Goal: Transaction & Acquisition: Purchase product/service

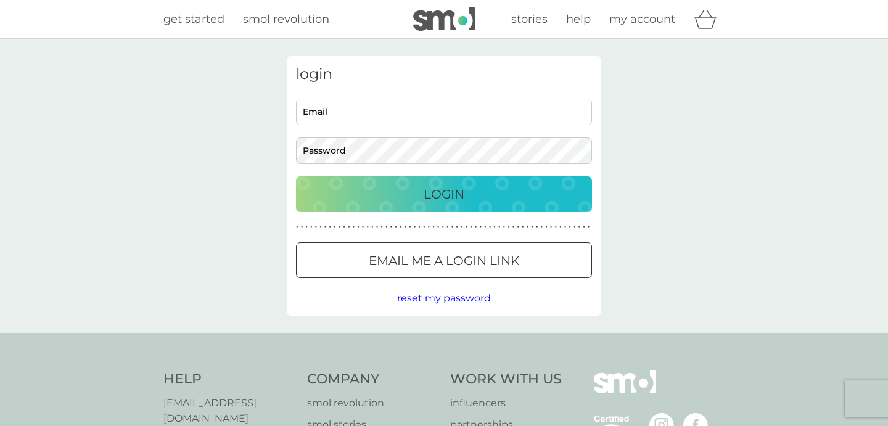
type input "swsanbach@aol.com"
click at [440, 191] on p "Login" at bounding box center [444, 194] width 41 height 20
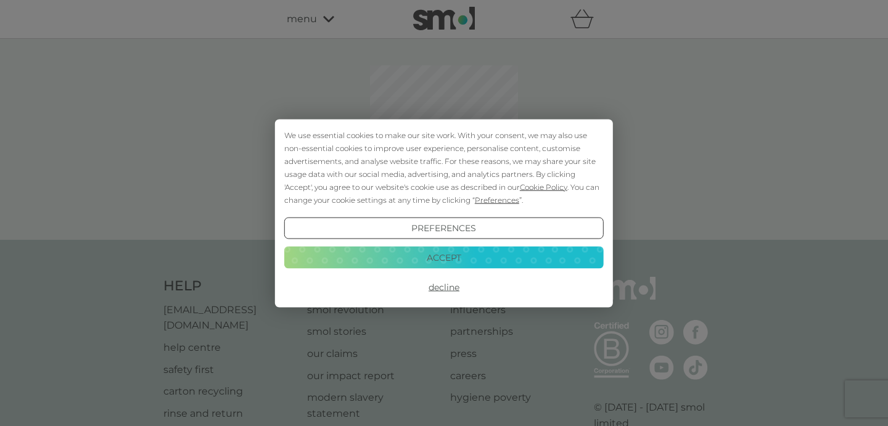
click at [454, 255] on button "Accept" at bounding box center [443, 258] width 319 height 22
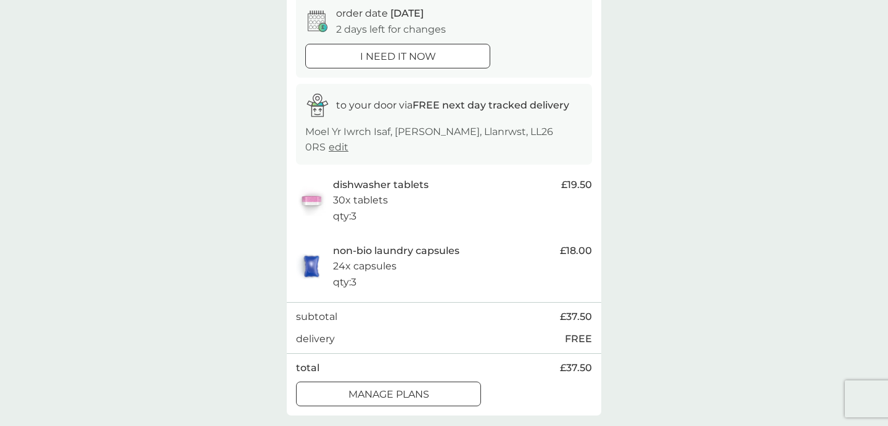
scroll to position [129, 0]
click at [383, 386] on div at bounding box center [388, 392] width 44 height 13
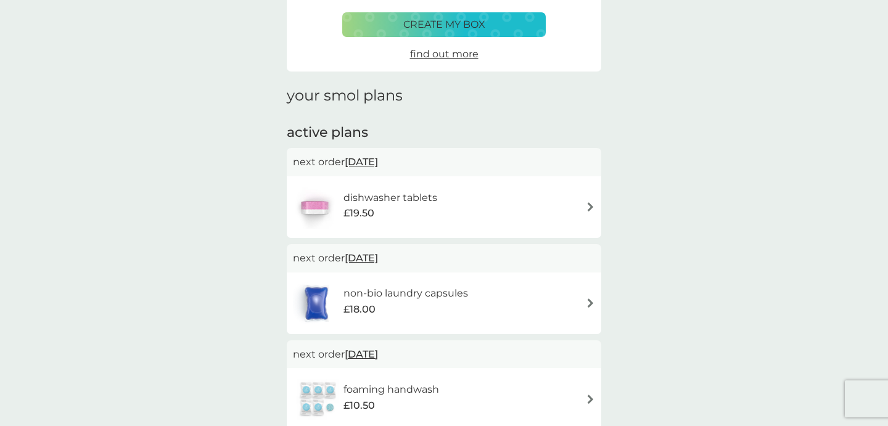
scroll to position [96, 0]
click at [587, 300] on img at bounding box center [590, 303] width 9 height 9
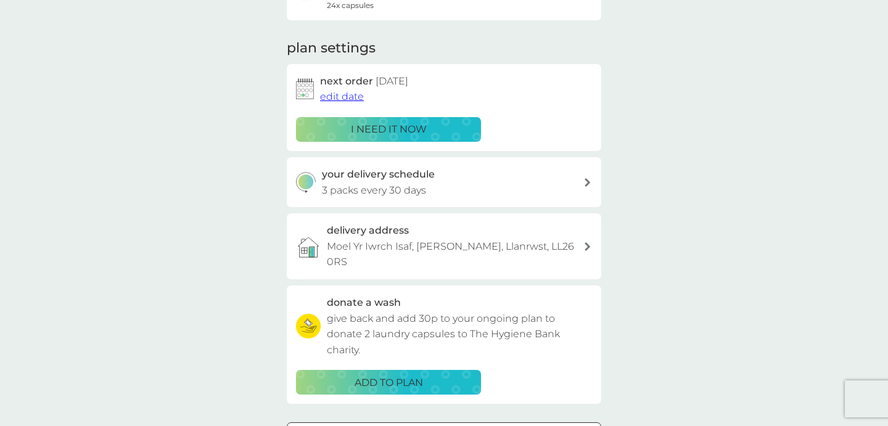
scroll to position [145, 0]
click at [590, 185] on icon at bounding box center [588, 182] width 6 height 9
select select "28"
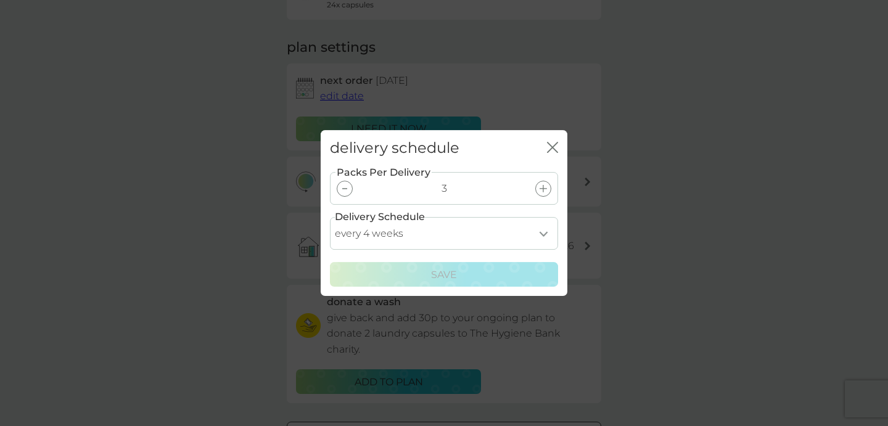
click at [544, 186] on icon at bounding box center [543, 188] width 7 height 7
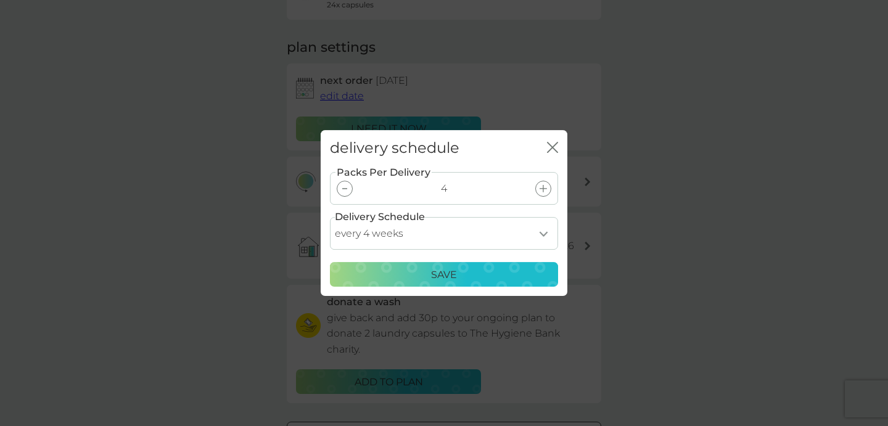
click at [440, 274] on p "Save" at bounding box center [444, 275] width 26 height 16
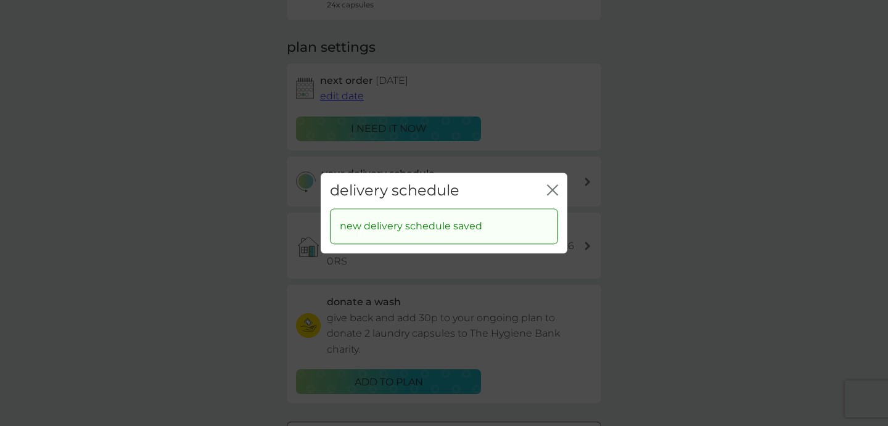
click at [554, 183] on div "close" at bounding box center [552, 191] width 11 height 18
click at [553, 186] on icon "close" at bounding box center [552, 189] width 11 height 11
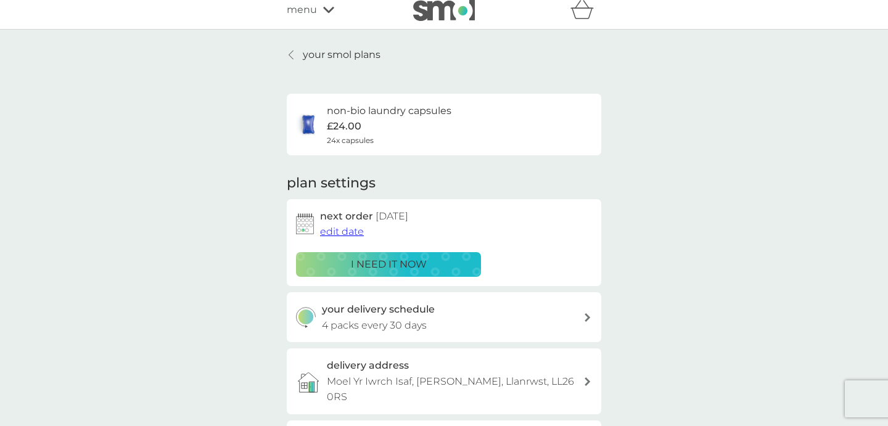
scroll to position [0, 0]
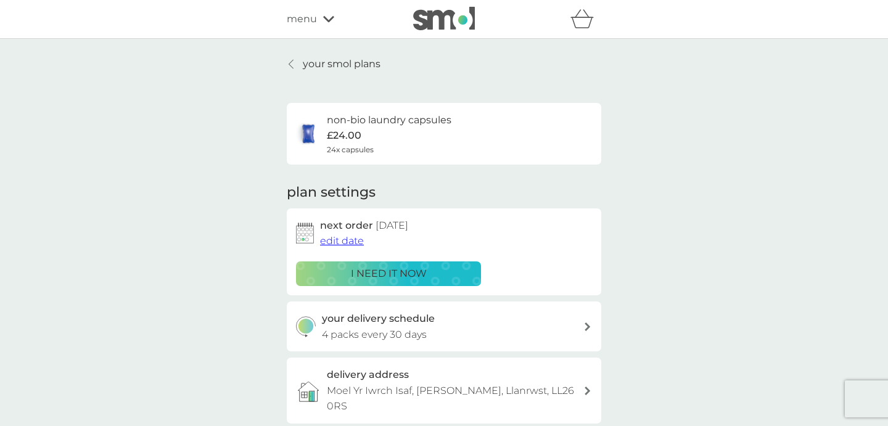
click at [298, 65] on link "your smol plans" at bounding box center [334, 64] width 94 height 16
click at [409, 272] on p "i need it now" at bounding box center [389, 274] width 76 height 16
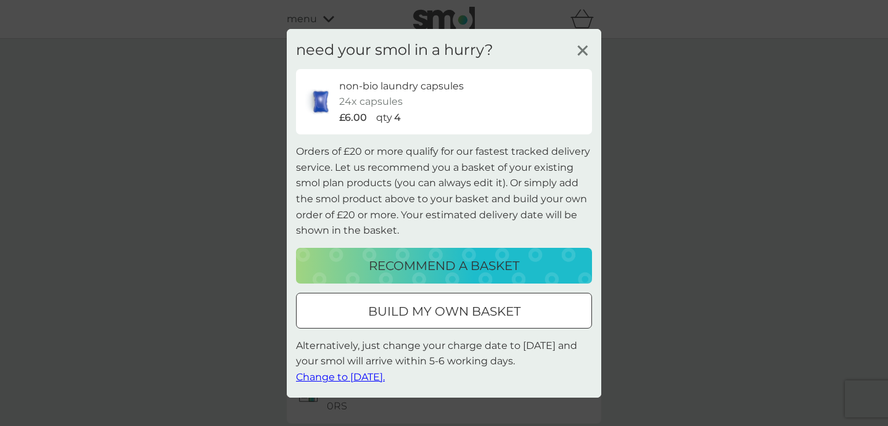
click at [477, 313] on p "build my own basket" at bounding box center [444, 312] width 152 height 20
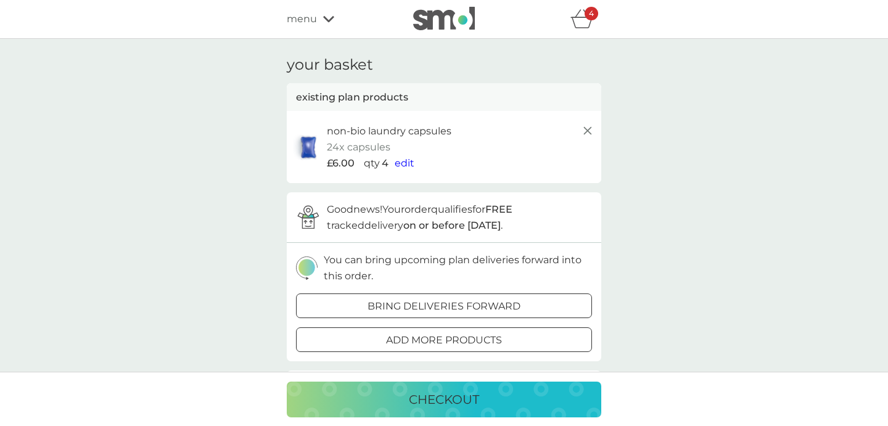
click at [442, 301] on div at bounding box center [444, 306] width 44 height 13
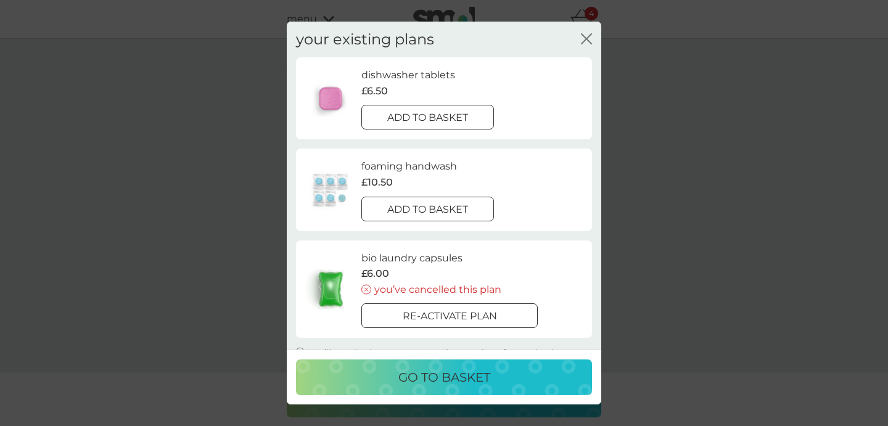
click at [400, 119] on p "add to basket" at bounding box center [427, 118] width 81 height 16
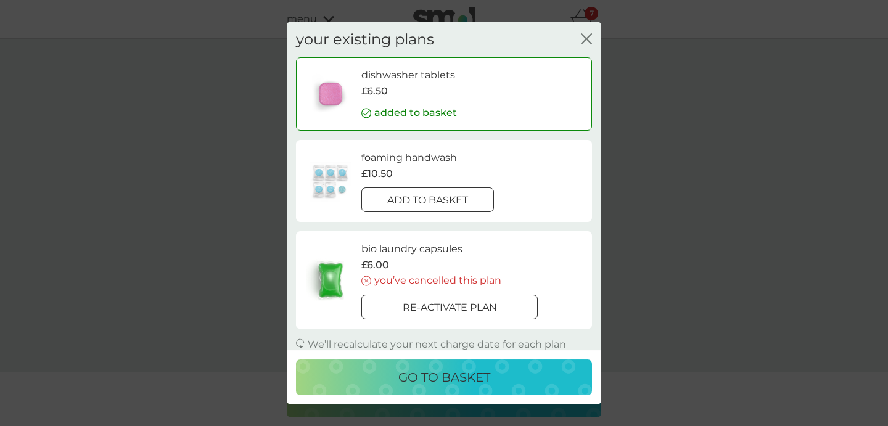
click at [421, 377] on p "go to basket" at bounding box center [444, 378] width 92 height 20
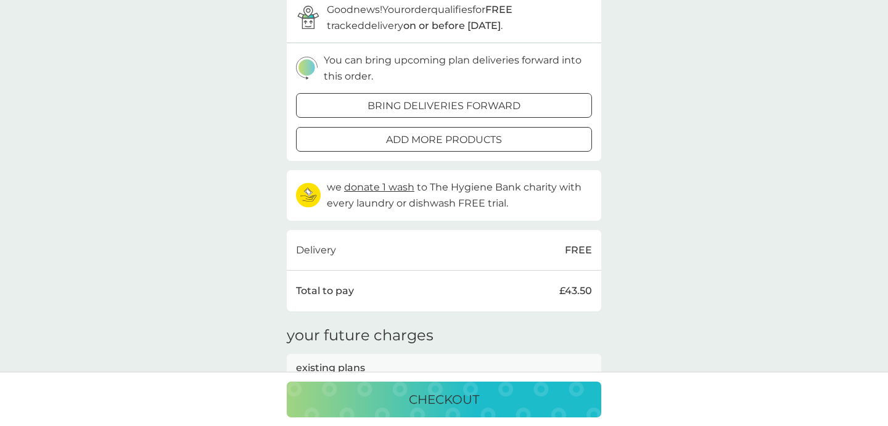
scroll to position [266, 0]
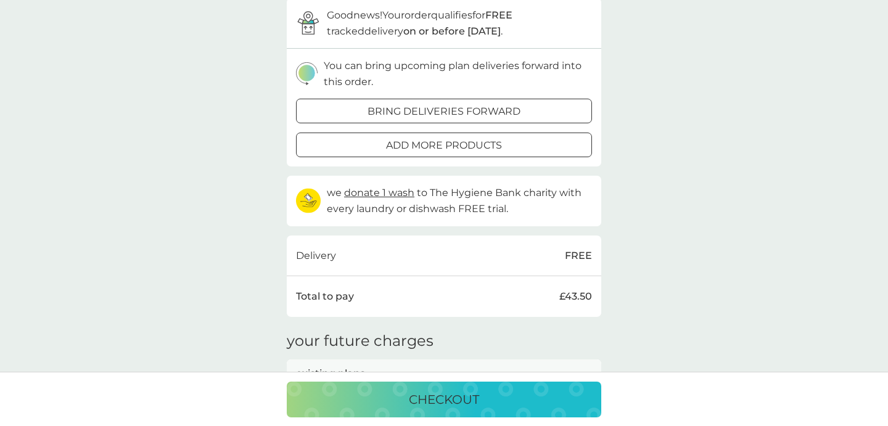
click at [438, 402] on p "checkout" at bounding box center [444, 400] width 70 height 20
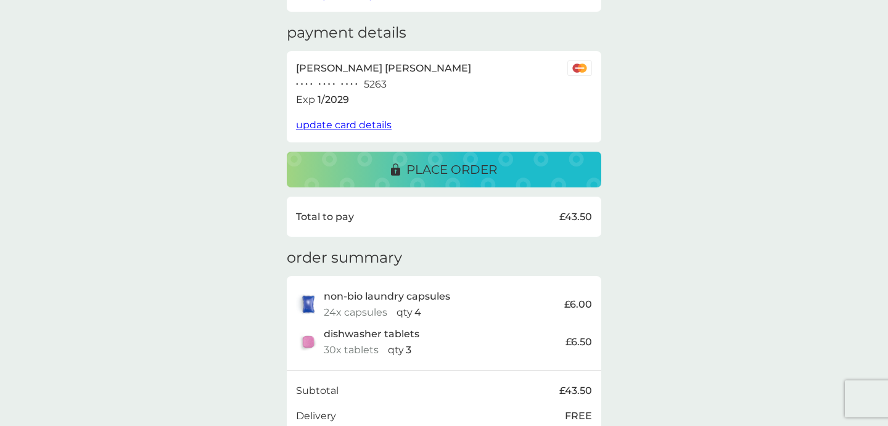
scroll to position [195, 0]
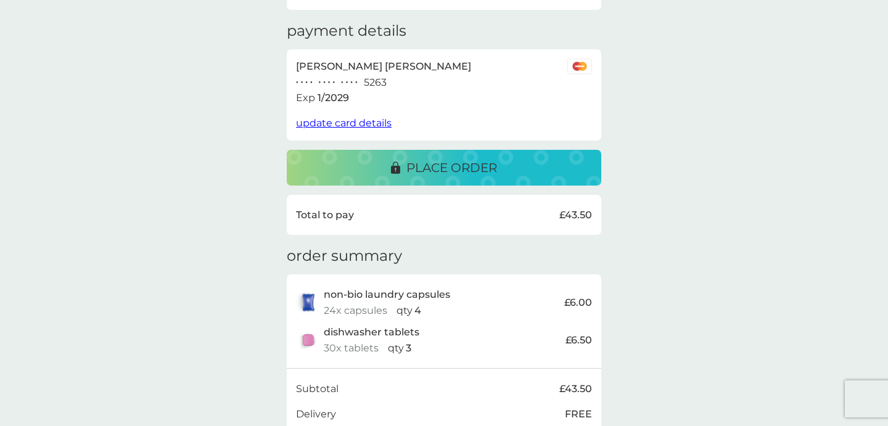
click at [438, 164] on p "place order" at bounding box center [451, 168] width 91 height 20
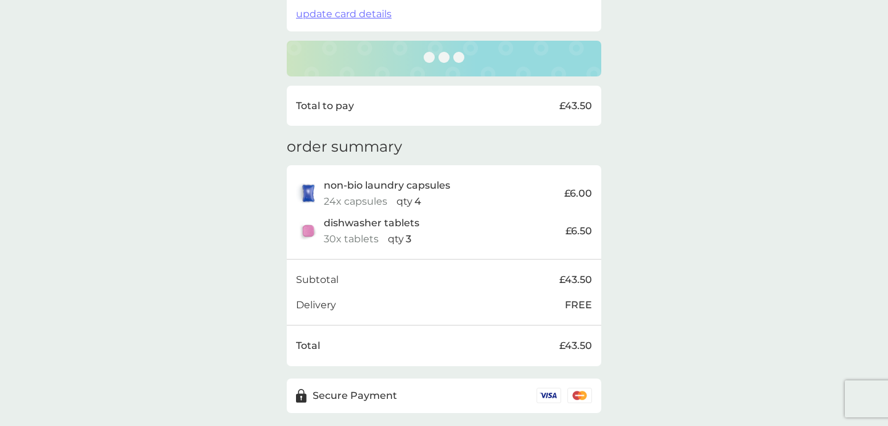
scroll to position [345, 0]
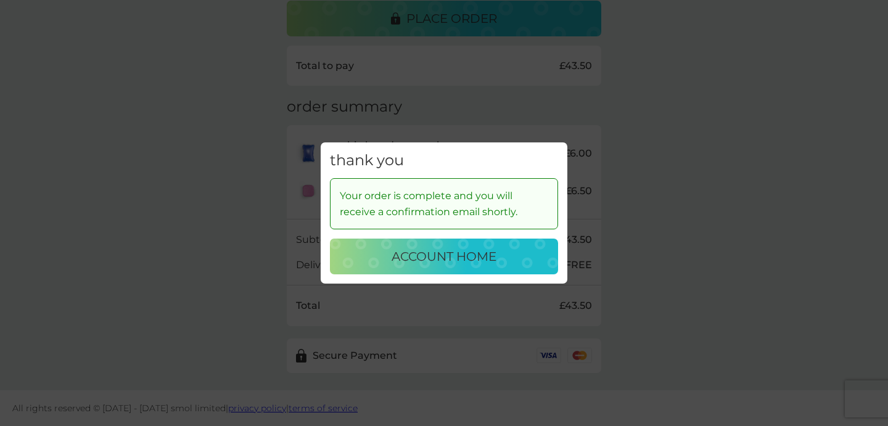
click at [457, 265] on p "account home" at bounding box center [444, 257] width 105 height 20
